Goal: Information Seeking & Learning: Learn about a topic

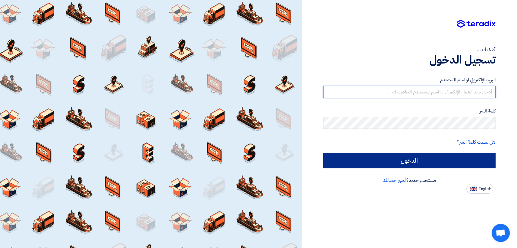
type input "[EMAIL_ADDRESS][DOMAIN_NAME]"
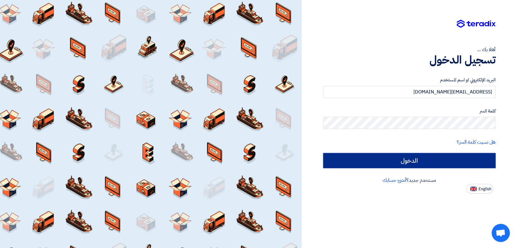
click at [389, 158] on input "الدخول" at bounding box center [409, 160] width 172 height 15
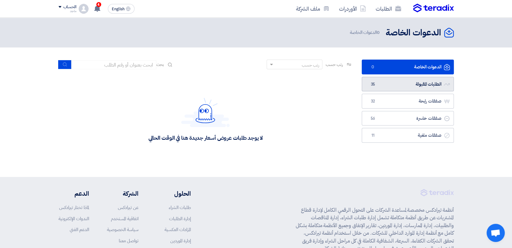
click at [421, 85] on link "الطلبات المقبولة الطلبات المقبولة 35" at bounding box center [407, 84] width 92 height 15
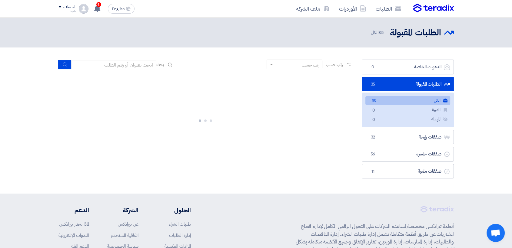
click at [421, 85] on link "الطلبات المقبولة الطلبات المقبولة 35" at bounding box center [407, 84] width 92 height 15
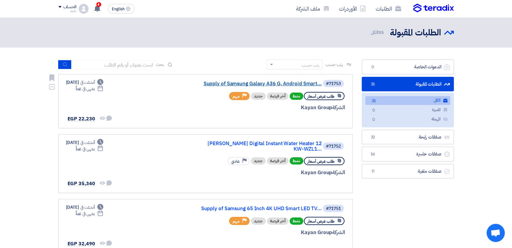
click at [281, 82] on link "Supply of Samsung Galaxy A36 G, Android Smart..." at bounding box center [260, 83] width 121 height 5
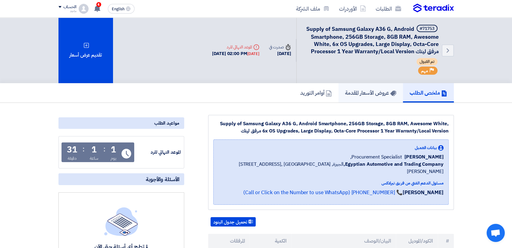
click at [362, 97] on link "عروض الأسعار المقدمة" at bounding box center [370, 92] width 64 height 19
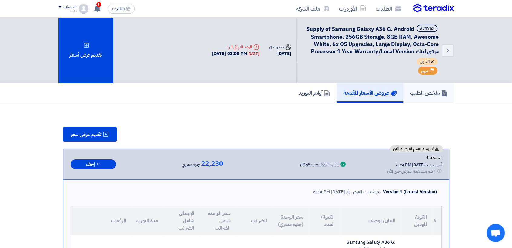
click at [432, 94] on h5 "ملخص الطلب" at bounding box center [428, 92] width 37 height 7
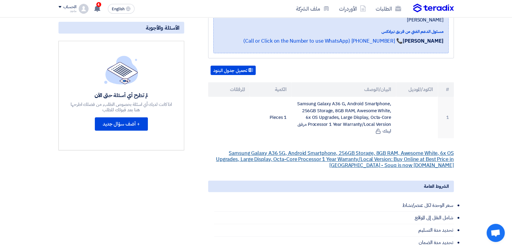
scroll to position [155, 0]
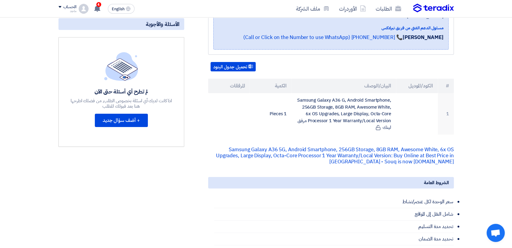
click at [321, 152] on p "Samsung Galaxy A36 5G, Android Smartphone, 256GB Storage, 8GB RAM, Awesome Whit…" at bounding box center [331, 156] width 246 height 18
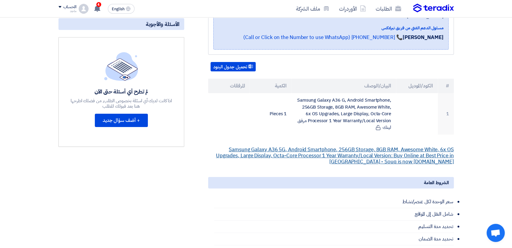
click at [322, 146] on link "Samsung Galaxy A36 5G, Android Smartphone, 256GB Storage, 8GB RAM, Awesome Whit…" at bounding box center [335, 156] width 238 height 20
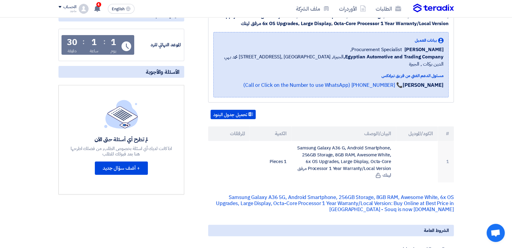
scroll to position [109, 0]
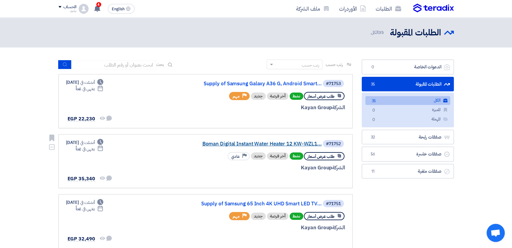
click at [269, 145] on link "Boman Digital Instant Water Heater 12 KW-WZL1..." at bounding box center [260, 143] width 121 height 5
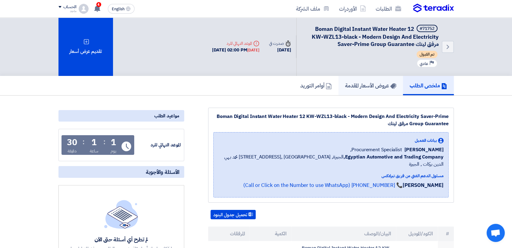
click at [370, 90] on link "عروض الأسعار المقدمة" at bounding box center [370, 85] width 64 height 19
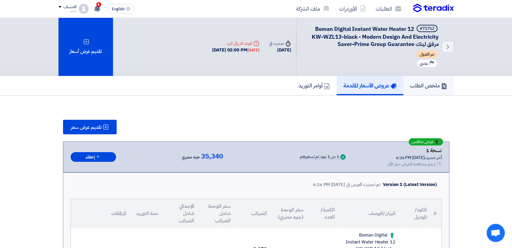
click at [417, 91] on link "ملخص الطلب" at bounding box center [428, 85] width 51 height 19
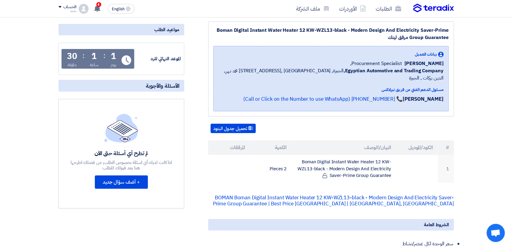
scroll to position [87, 0]
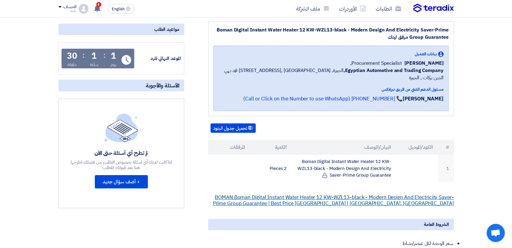
click at [338, 196] on link "BOMAN Boman Digital Instant Water Heater 12 KW-WZL13-black - Modern Design And …" at bounding box center [333, 201] width 241 height 14
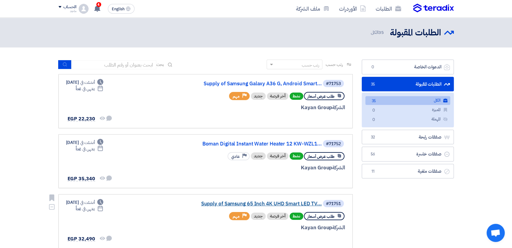
click at [293, 201] on link "Supply of Samsung 65 Inch 4K UHD Smart LED TV..." at bounding box center [260, 203] width 121 height 5
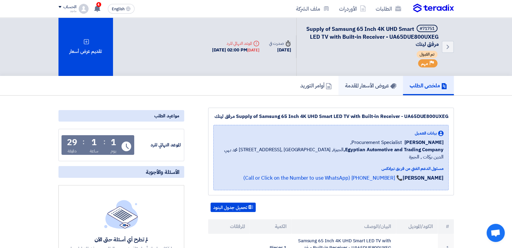
click at [373, 85] on h5 "عروض الأسعار المقدمة" at bounding box center [370, 85] width 51 height 7
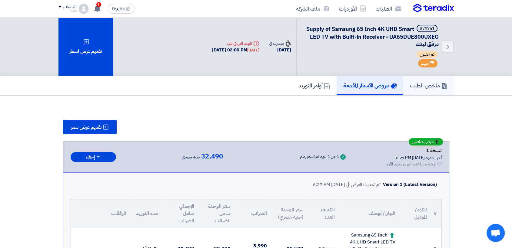
click at [426, 85] on h5 "ملخص الطلب" at bounding box center [428, 85] width 37 height 7
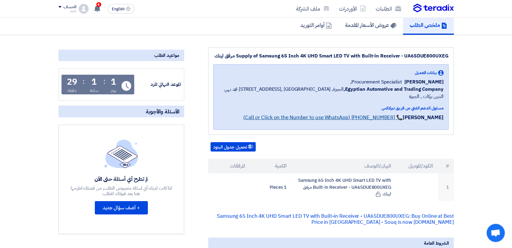
scroll to position [80, 0]
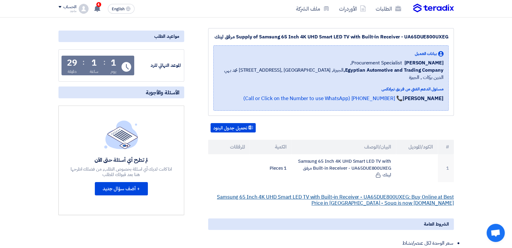
click at [356, 193] on link "Samsung 65 Inch 4K UHD Smart LED TV with Built-in Receiver - UA65DUE800UXEG: Bu…" at bounding box center [335, 200] width 237 height 14
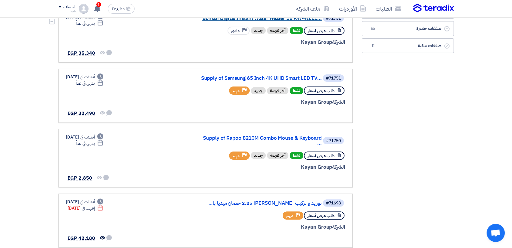
scroll to position [129, 0]
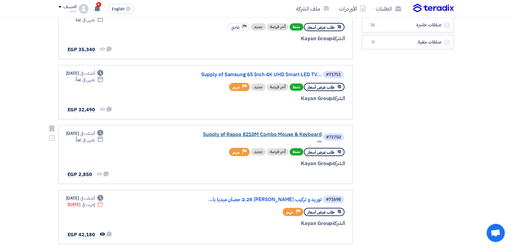
click at [231, 132] on link "Supply of Rapoo 8210M Combo Mouse & Keyboard ..." at bounding box center [260, 137] width 121 height 11
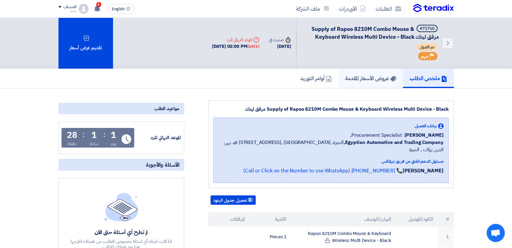
click at [386, 72] on link "عروض الأسعار المقدمة" at bounding box center [370, 78] width 64 height 19
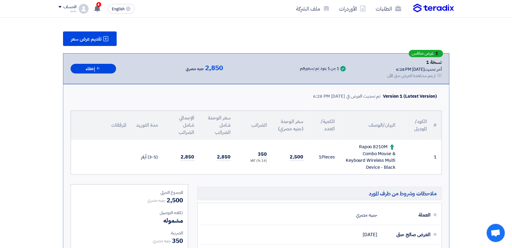
scroll to position [80, 0]
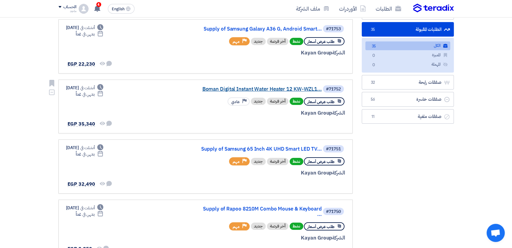
scroll to position [65, 0]
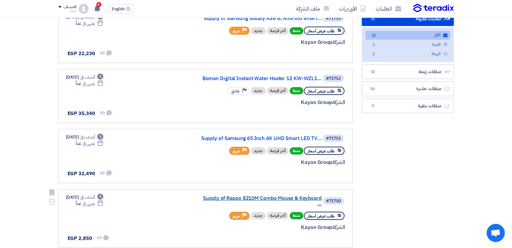
click at [289, 196] on link "Supply of Rapoo 8210M Combo Mouse & Keyboard ..." at bounding box center [260, 201] width 121 height 11
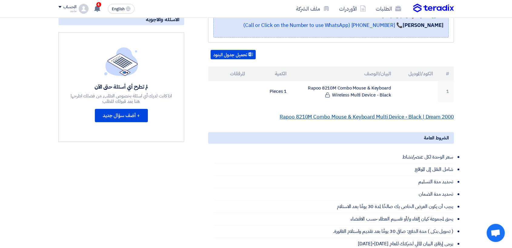
scroll to position [140, 0]
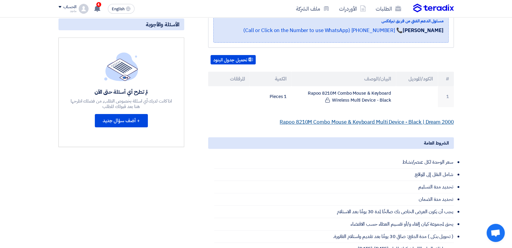
click at [358, 118] on link "Rapoo 8210M Combo Mouse & Keyboard Multi Device - Black | Dream 2000" at bounding box center [366, 122] width 174 height 8
